Goal: Information Seeking & Learning: Learn about a topic

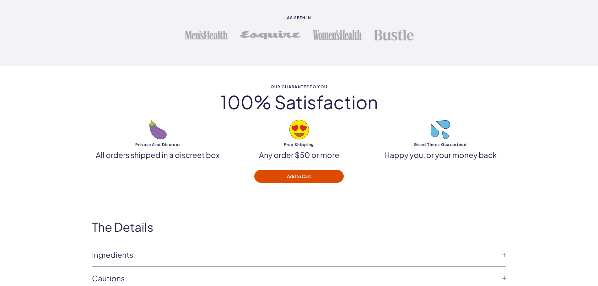
scroll to position [1789, 0]
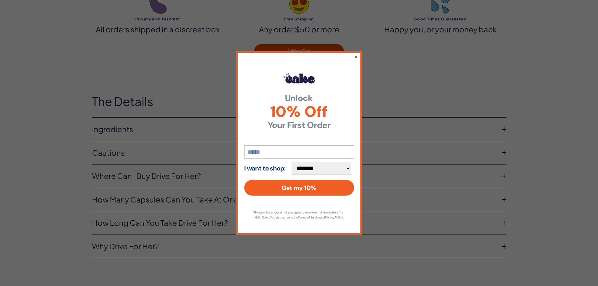
click at [357, 54] on button "×" at bounding box center [355, 57] width 4 height 8
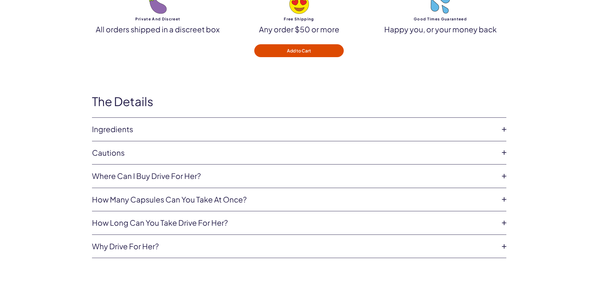
click at [506, 128] on icon at bounding box center [503, 129] width 9 height 9
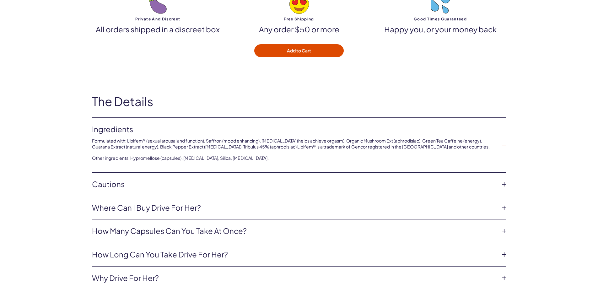
click at [502, 185] on icon at bounding box center [503, 184] width 9 height 9
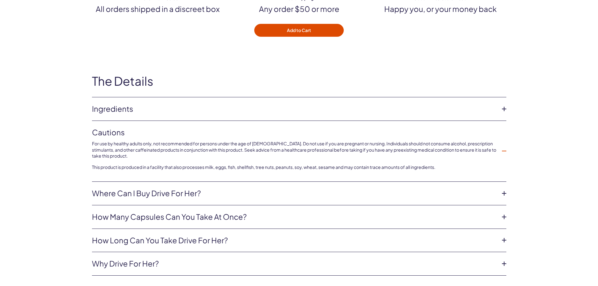
scroll to position [1820, 0]
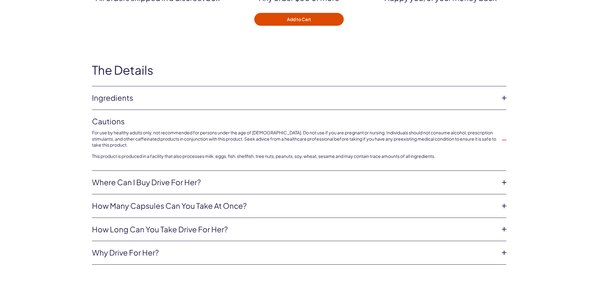
click at [505, 202] on icon at bounding box center [503, 205] width 9 height 9
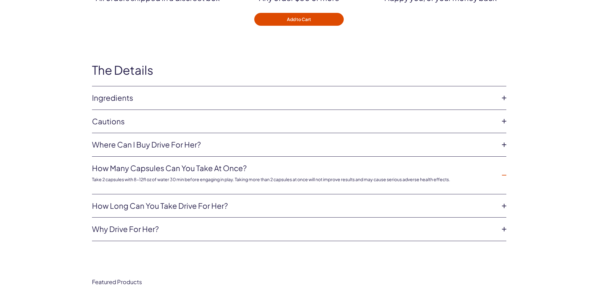
click at [505, 205] on icon at bounding box center [503, 205] width 9 height 9
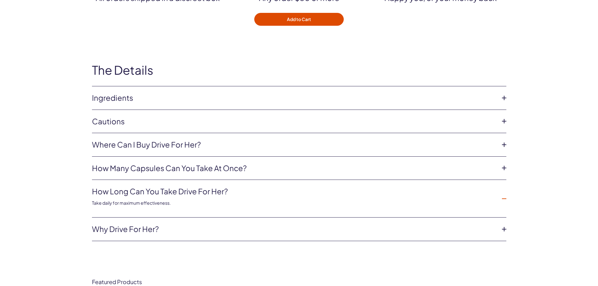
click at [505, 228] on icon at bounding box center [503, 228] width 9 height 9
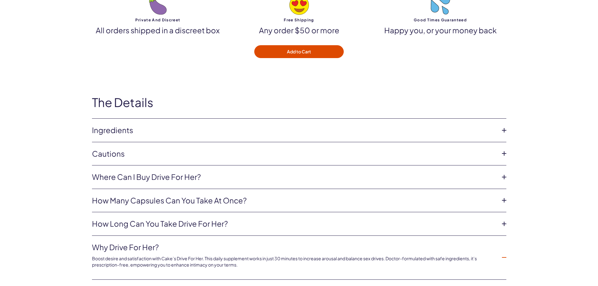
scroll to position [1726, 0]
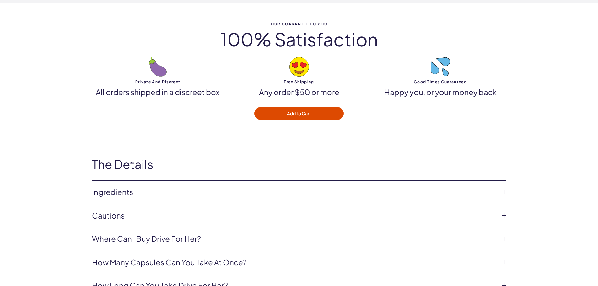
click at [501, 191] on icon at bounding box center [503, 191] width 9 height 9
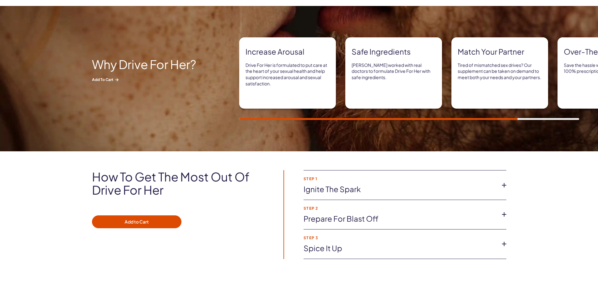
scroll to position [282, 0]
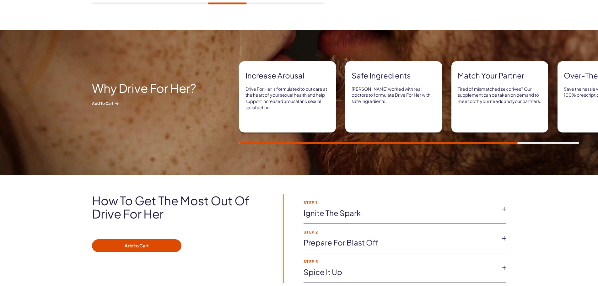
click at [506, 207] on icon at bounding box center [503, 208] width 9 height 9
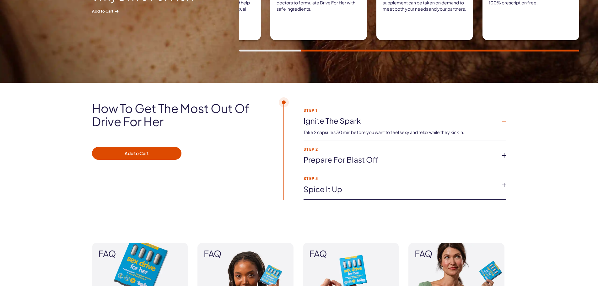
scroll to position [377, 0]
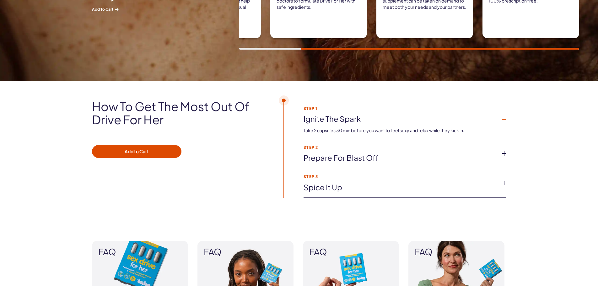
click at [504, 152] on icon at bounding box center [503, 153] width 9 height 9
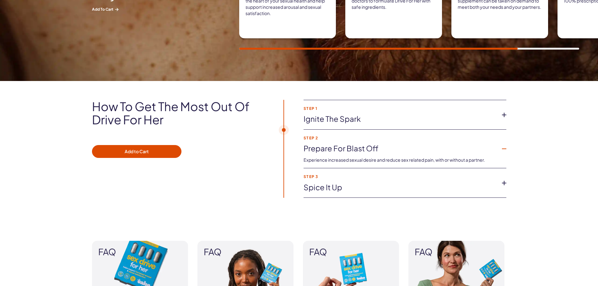
click at [501, 181] on icon at bounding box center [503, 182] width 9 height 9
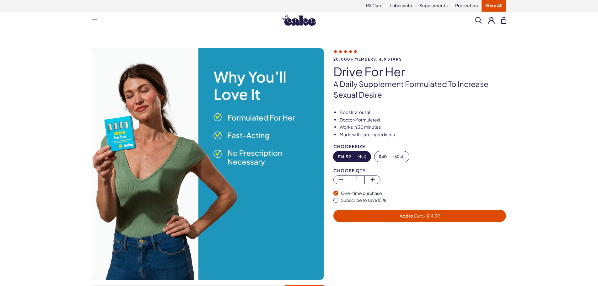
scroll to position [0, 0]
